Goal: Transaction & Acquisition: Purchase product/service

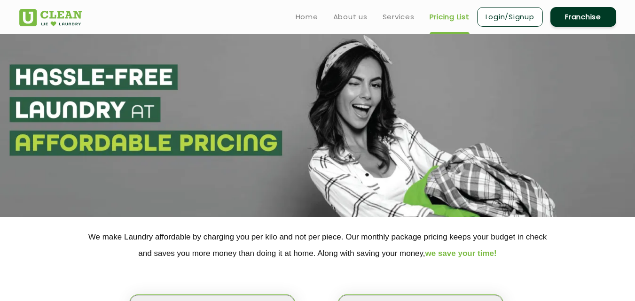
scroll to position [235, 0]
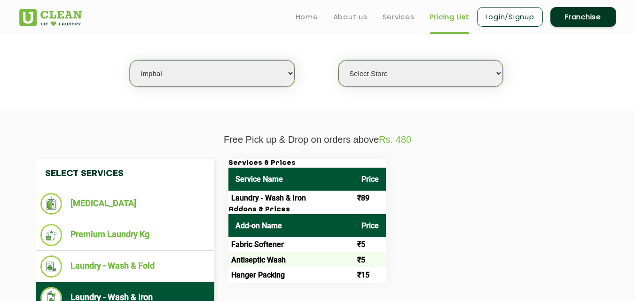
select select "28"
click at [130, 60] on select "Select city [GEOGRAPHIC_DATA] [GEOGRAPHIC_DATA] [GEOGRAPHIC_DATA] [GEOGRAPHIC_D…" at bounding box center [212, 73] width 165 height 27
drag, startPoint x: 117, startPoint y: 270, endPoint x: 375, endPoint y: 205, distance: 266.1
click at [117, 270] on li "Laundry - Wash & Fold" at bounding box center [124, 267] width 169 height 22
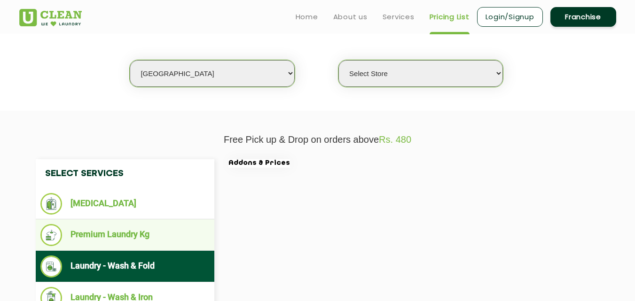
click at [132, 238] on li "Premium Laundry Kg" at bounding box center [124, 235] width 169 height 22
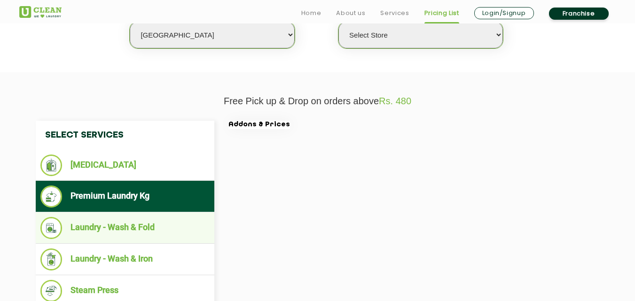
scroll to position [282, 0]
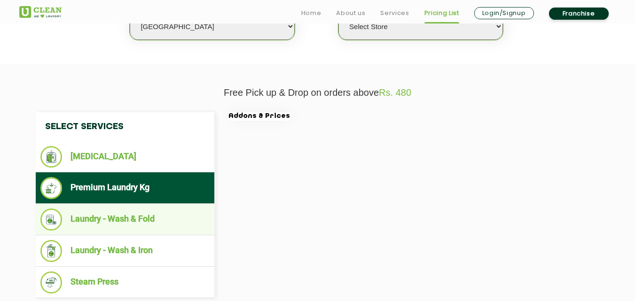
click at [133, 219] on li "Laundry - Wash & Fold" at bounding box center [124, 220] width 169 height 22
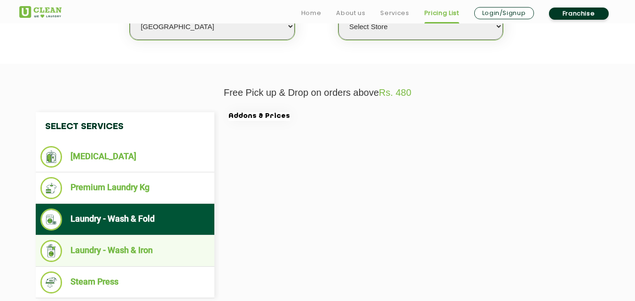
click at [140, 244] on li "Laundry - Wash & Iron" at bounding box center [124, 251] width 169 height 22
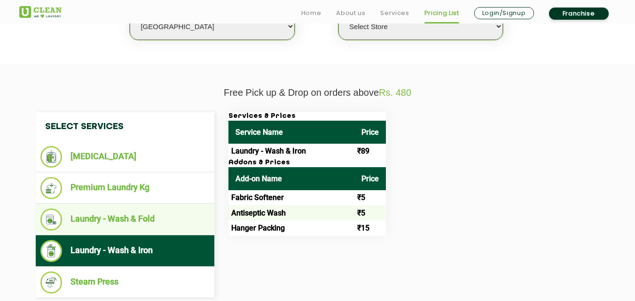
click at [141, 219] on li "Laundry - Wash & Fold" at bounding box center [124, 220] width 169 height 22
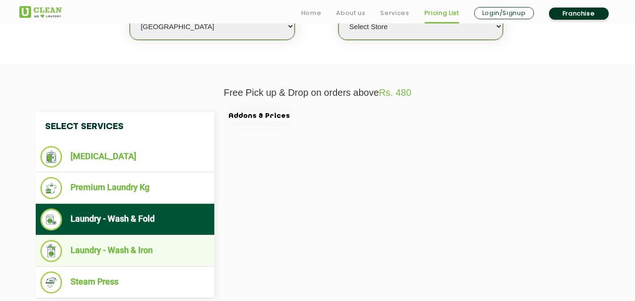
click at [147, 242] on li "Laundry - Wash & Iron" at bounding box center [124, 251] width 169 height 22
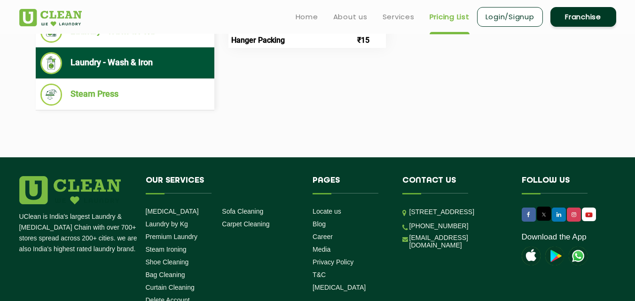
scroll to position [329, 0]
